Goal: Task Accomplishment & Management: Complete application form

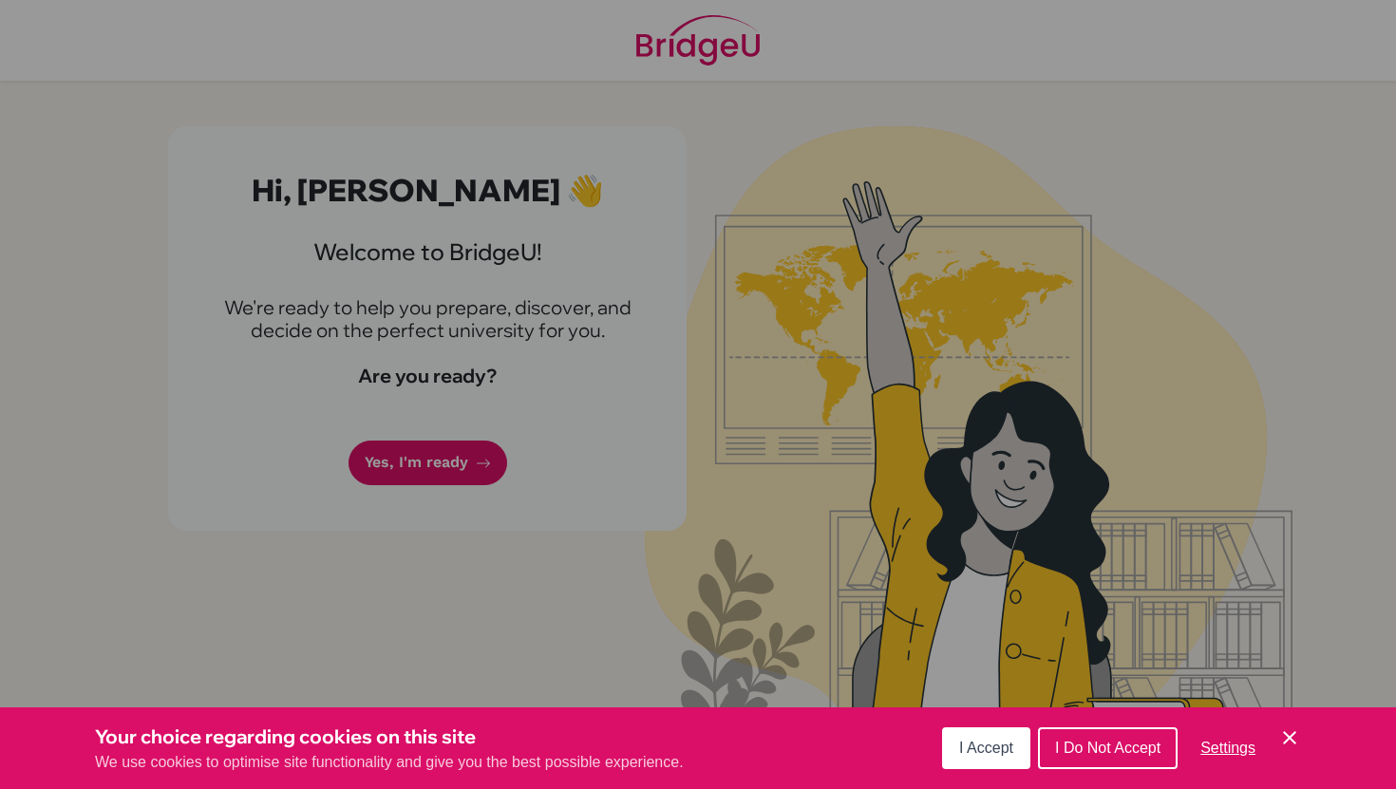
click at [527, 460] on div "Cookie Preferences" at bounding box center [698, 394] width 1396 height 789
click at [1006, 760] on button "I Accept" at bounding box center [986, 749] width 88 height 42
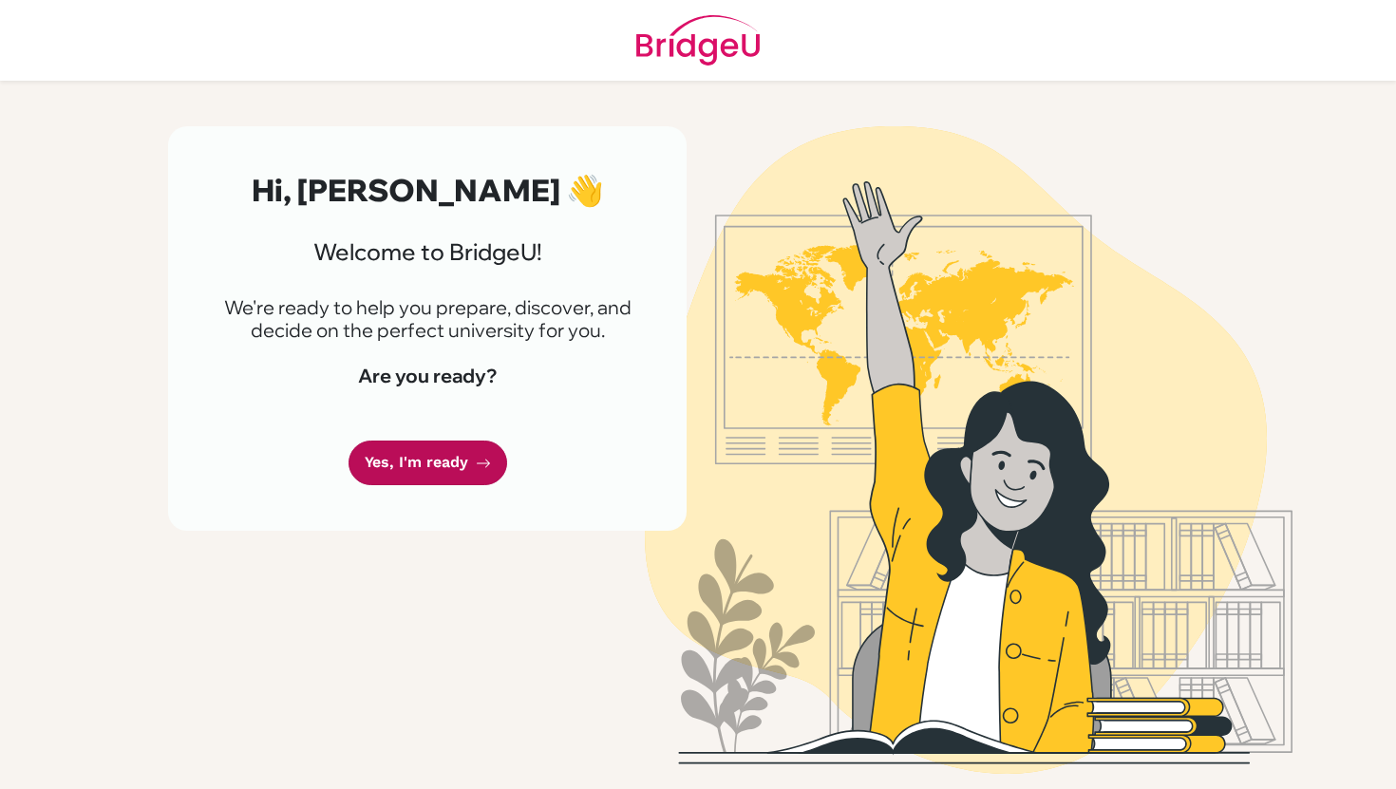
click at [458, 464] on link "Yes, I'm ready" at bounding box center [428, 463] width 159 height 45
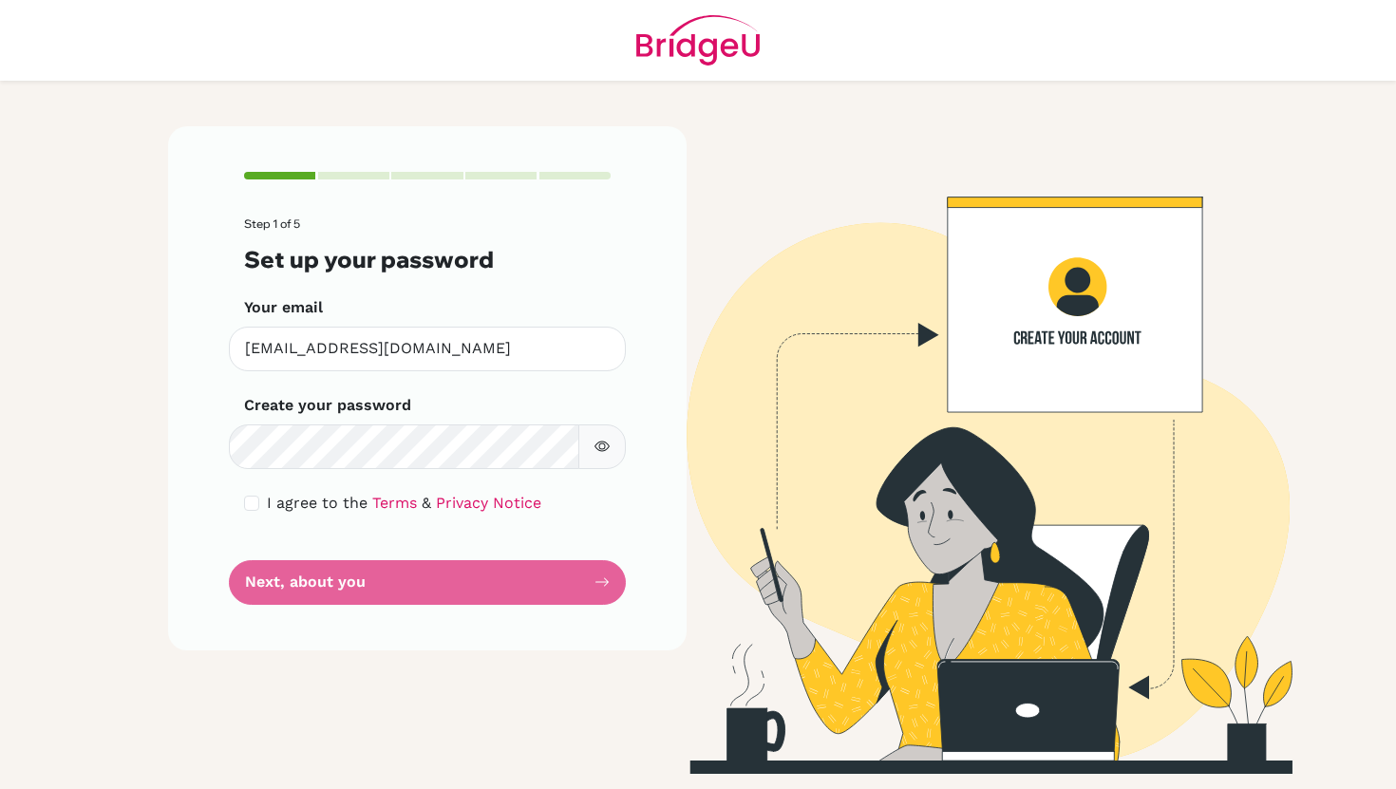
click at [612, 449] on button "button" at bounding box center [601, 447] width 47 height 45
click at [262, 502] on div "I agree to the Terms & Privacy Notice" at bounding box center [427, 503] width 367 height 23
click at [256, 504] on input "checkbox" at bounding box center [251, 503] width 15 height 15
checkbox input "true"
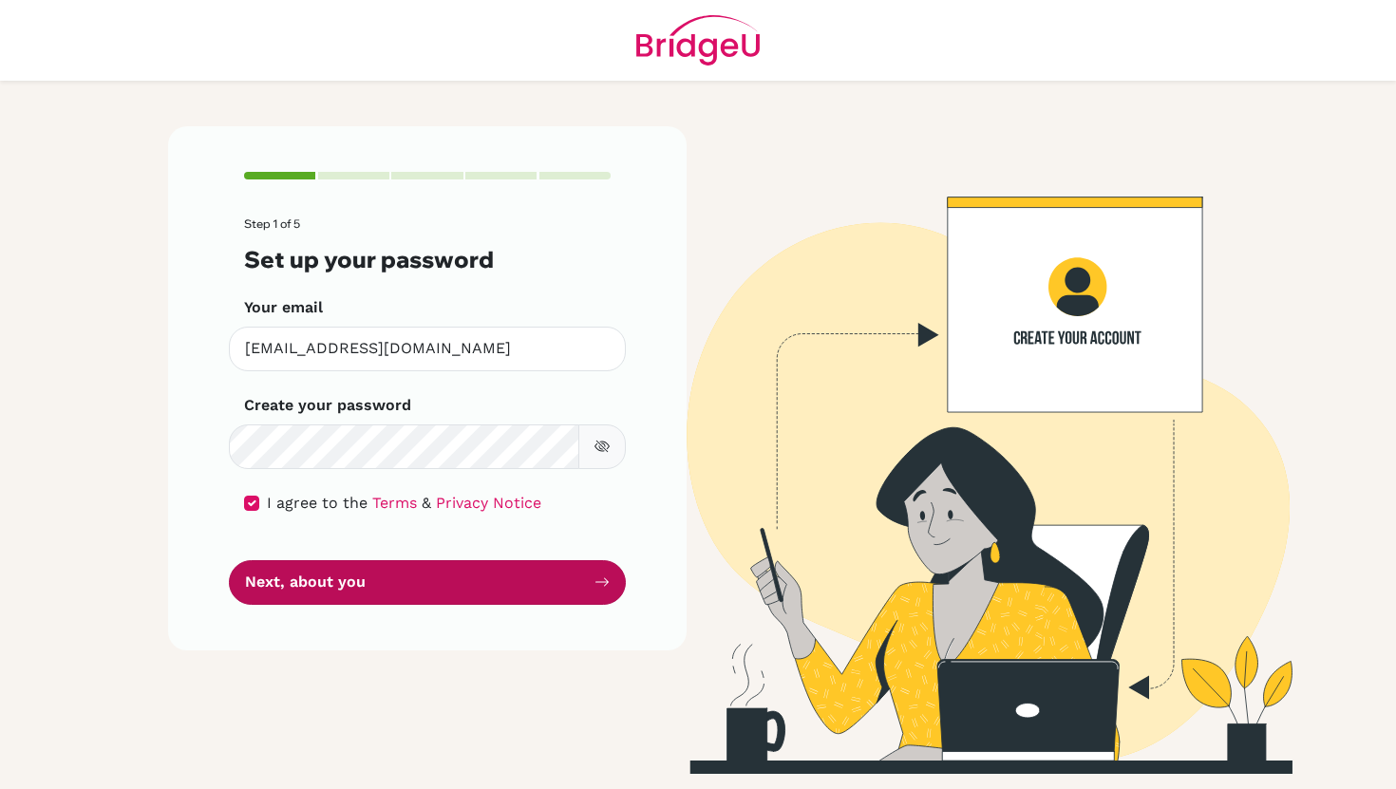
click at [285, 595] on button "Next, about you" at bounding box center [427, 582] width 397 height 45
